Goal: Transaction & Acquisition: Obtain resource

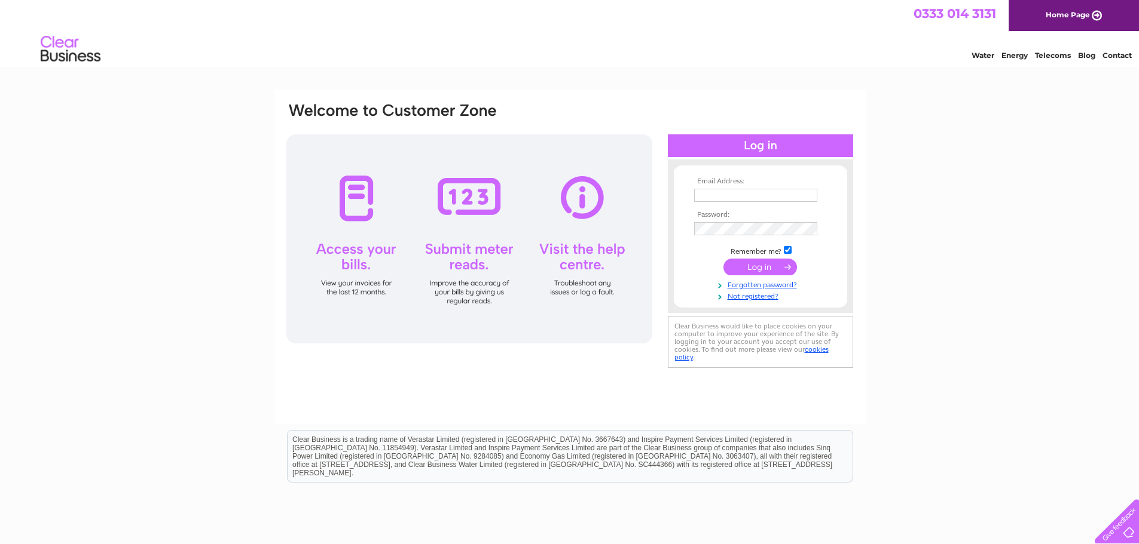
type input "accounts@360sat.co.uk"
click at [779, 265] on input "submit" at bounding box center [760, 267] width 74 height 17
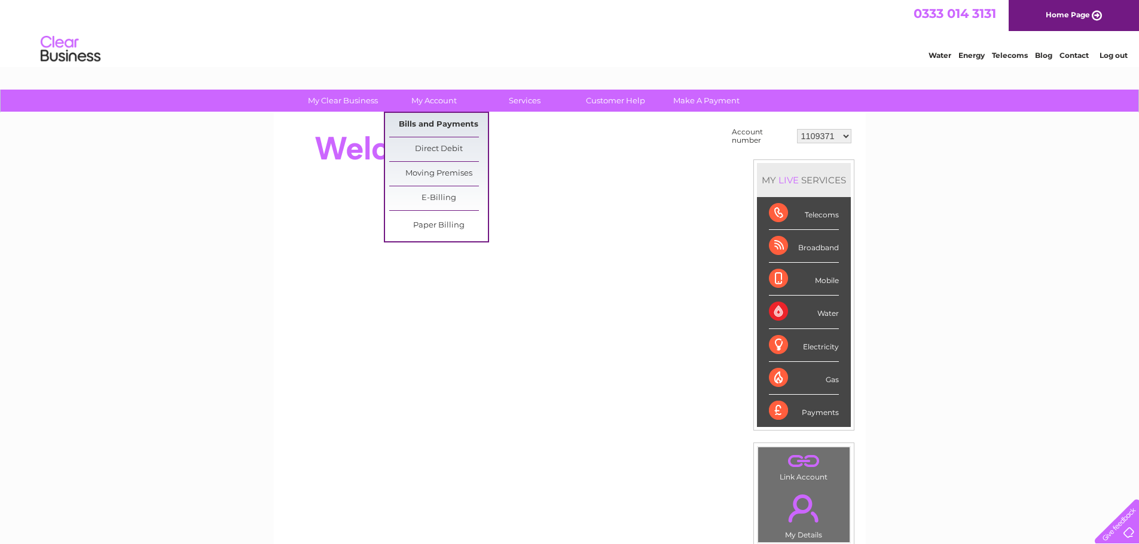
click at [439, 130] on link "Bills and Payments" at bounding box center [438, 125] width 99 height 24
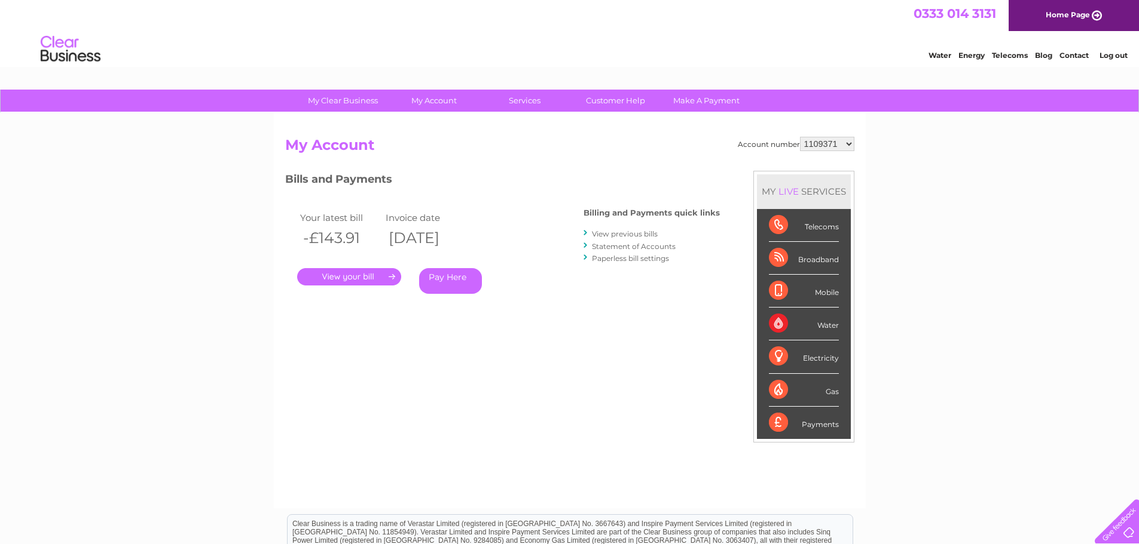
click at [849, 147] on select "1109371 1130725 1134607 1135032 1139061 1139062 30270960 30277651 30288092 3029…" at bounding box center [827, 144] width 54 height 14
select select "30270960"
click at [800, 137] on select "1109371 1130725 1134607 1135032 1139061 1139062 30270960 30277651 30288092 3029…" at bounding box center [827, 144] width 54 height 14
click at [384, 276] on link "." at bounding box center [349, 276] width 104 height 17
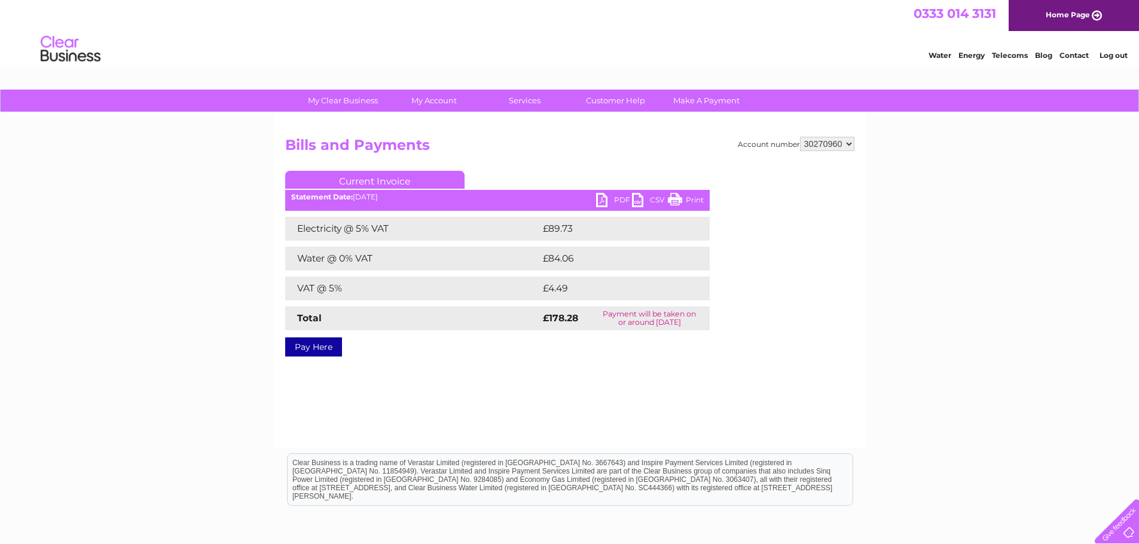
click at [614, 200] on link "PDF" at bounding box center [614, 201] width 36 height 17
